Goal: Information Seeking & Learning: Learn about a topic

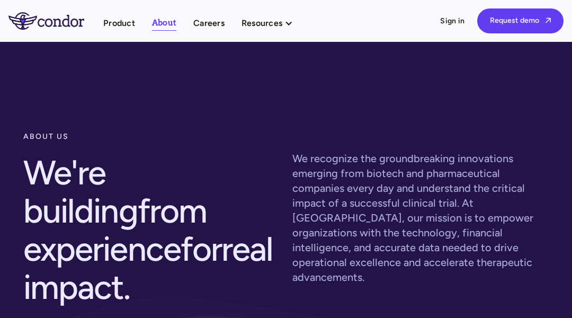
scroll to position [5443, 0]
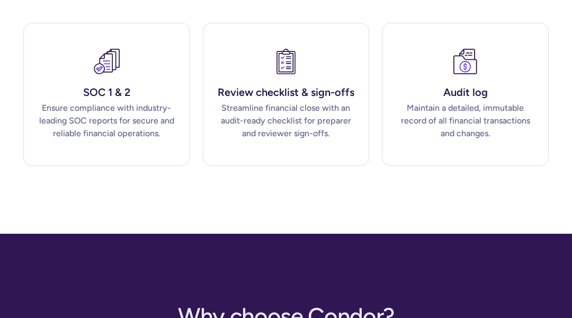
scroll to position [2826, 0]
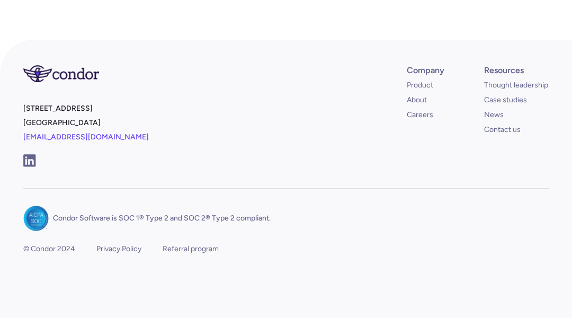
scroll to position [518, 0]
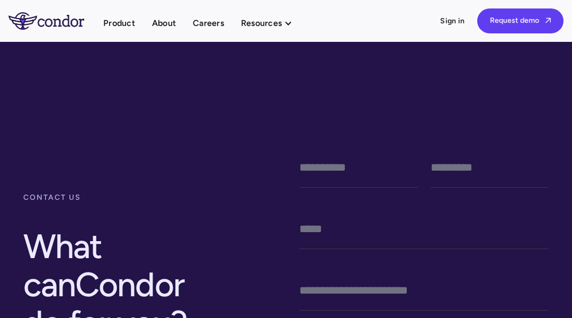
scroll to position [541, 0]
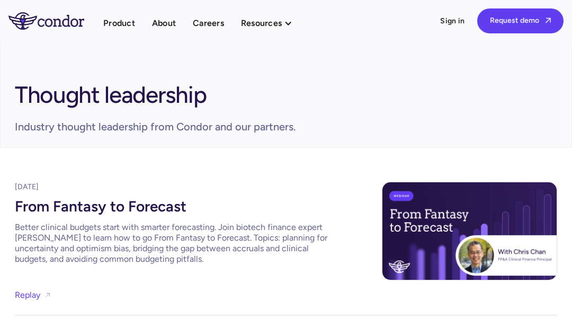
scroll to position [2334, 0]
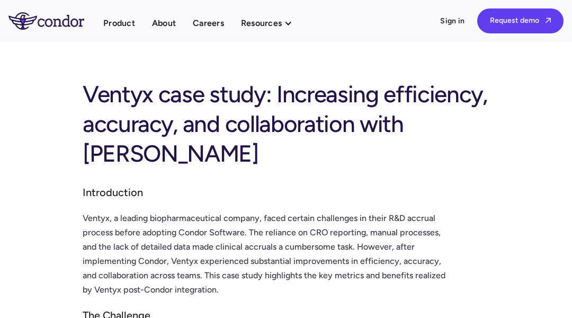
scroll to position [1233, 0]
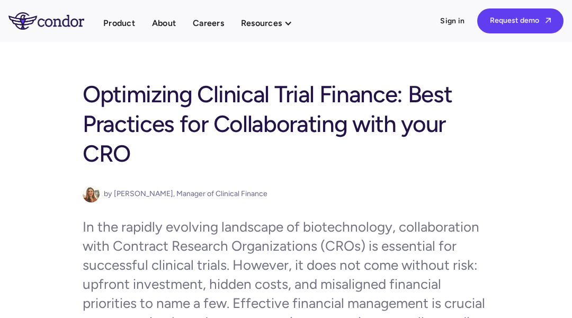
scroll to position [1845, 0]
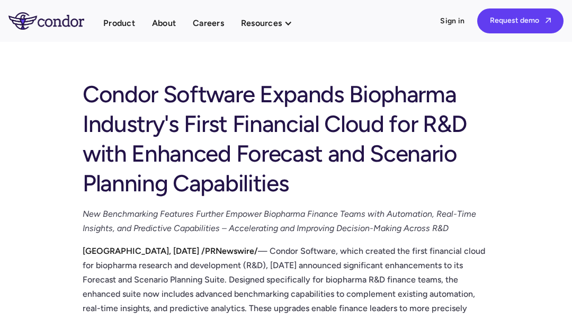
scroll to position [1163, 0]
